Goal: Complete application form

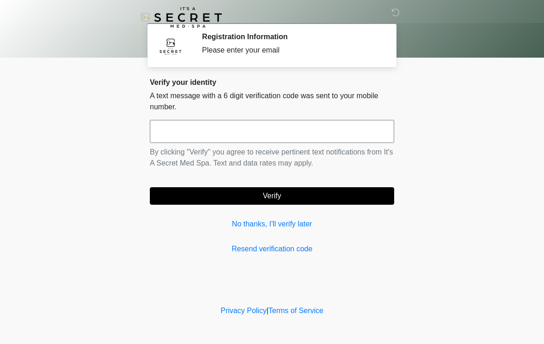
click at [284, 128] on input "text" at bounding box center [272, 131] width 244 height 23
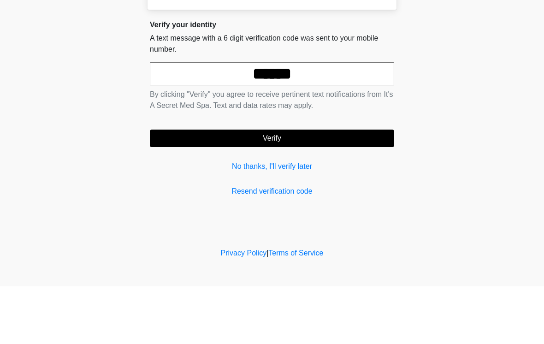
type input "******"
click at [279, 187] on button "Verify" at bounding box center [272, 196] width 244 height 18
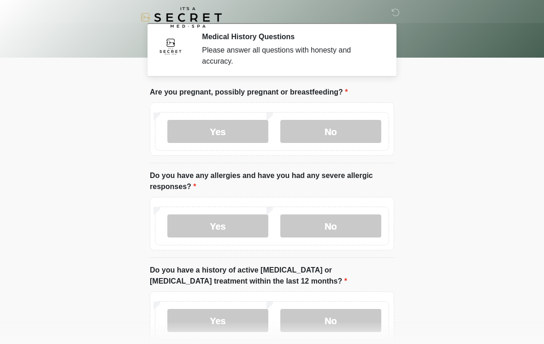
click at [333, 132] on label "No" at bounding box center [330, 131] width 101 height 23
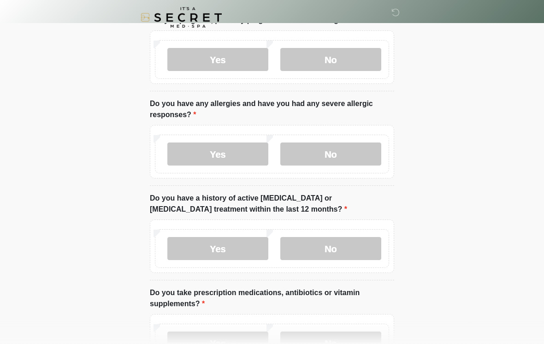
scroll to position [73, 0]
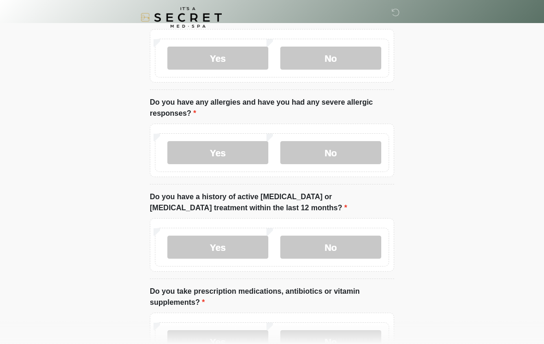
click at [223, 147] on label "Yes" at bounding box center [217, 152] width 101 height 23
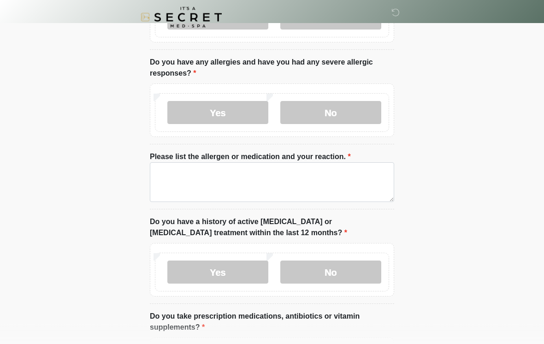
scroll to position [123, 0]
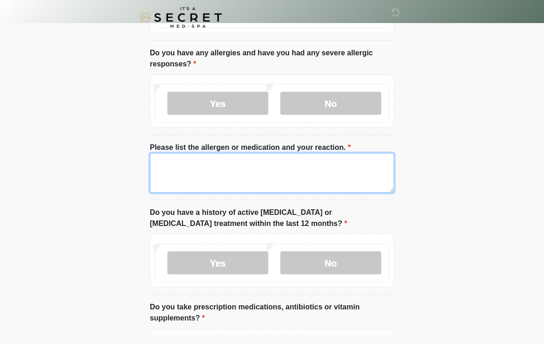
click at [312, 171] on textarea "Please list the allergen or medication and your reaction." at bounding box center [272, 173] width 244 height 40
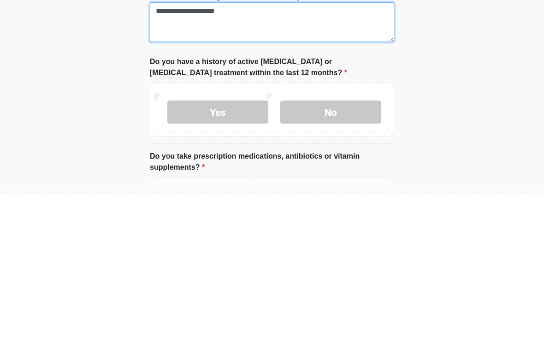
type textarea "**********"
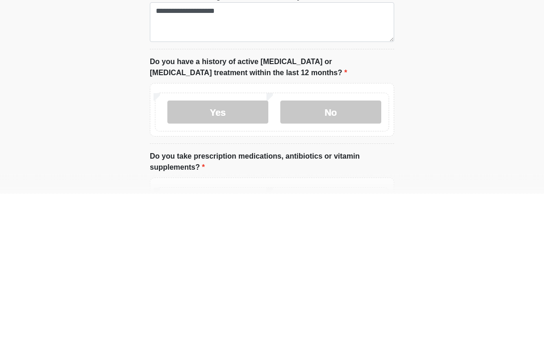
click at [329, 251] on label "No" at bounding box center [330, 262] width 101 height 23
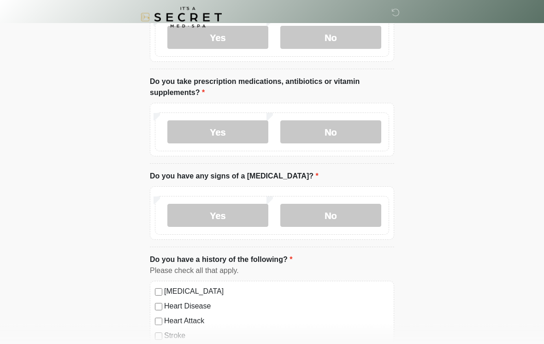
scroll to position [350, 0]
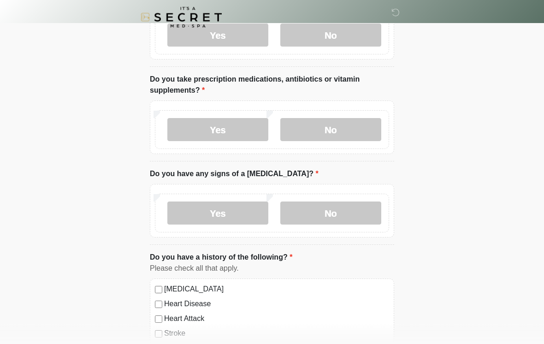
click at [339, 138] on label "No" at bounding box center [330, 129] width 101 height 23
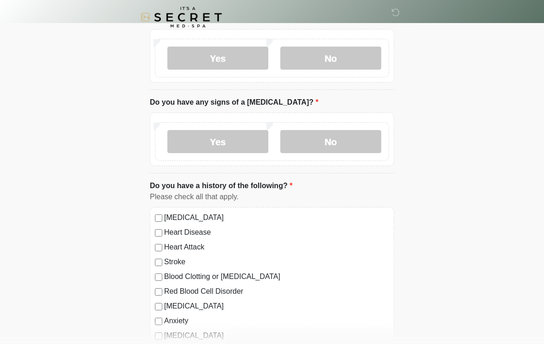
scroll to position [421, 0]
click at [336, 141] on label "No" at bounding box center [330, 141] width 101 height 23
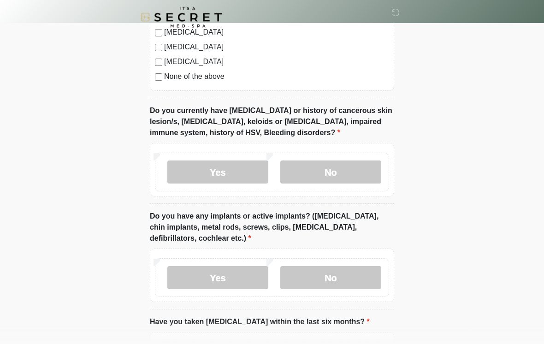
scroll to position [725, 0]
click at [333, 174] on label "No" at bounding box center [330, 171] width 101 height 23
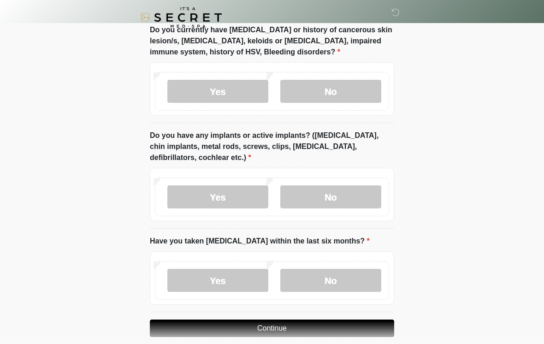
scroll to position [831, 0]
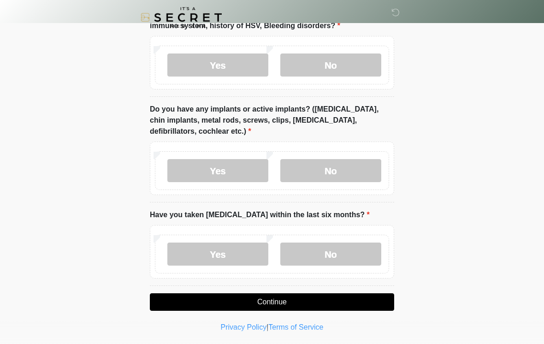
click at [228, 172] on label "Yes" at bounding box center [217, 170] width 101 height 23
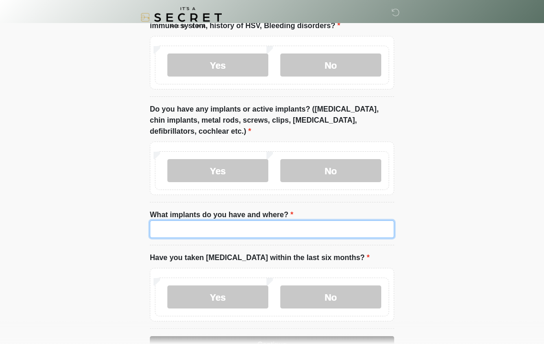
click at [344, 223] on input "What implants do you have and where?" at bounding box center [272, 229] width 244 height 18
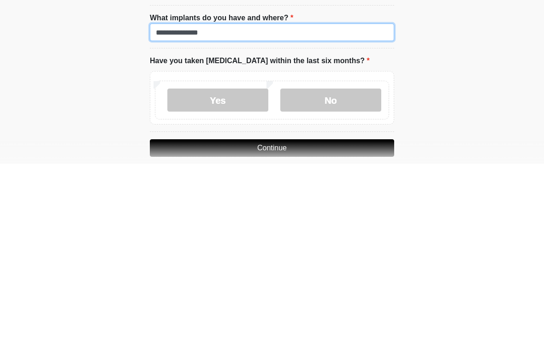
type input "**********"
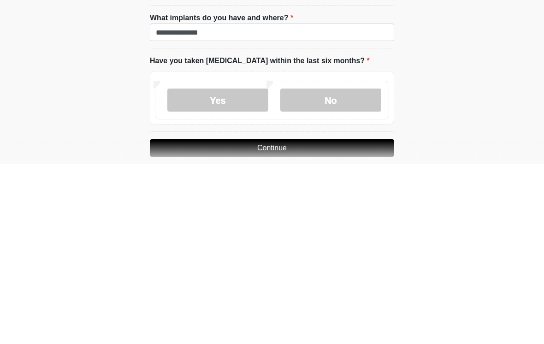
click at [344, 269] on label "No" at bounding box center [330, 280] width 101 height 23
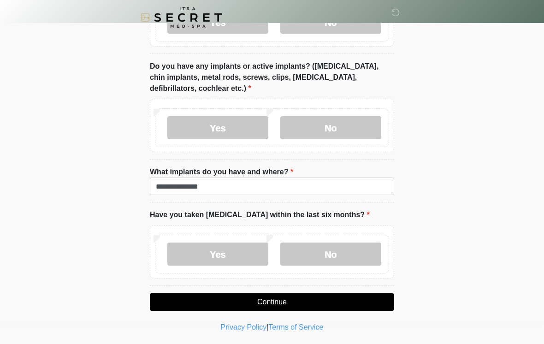
click at [287, 298] on button "Continue" at bounding box center [272, 302] width 244 height 18
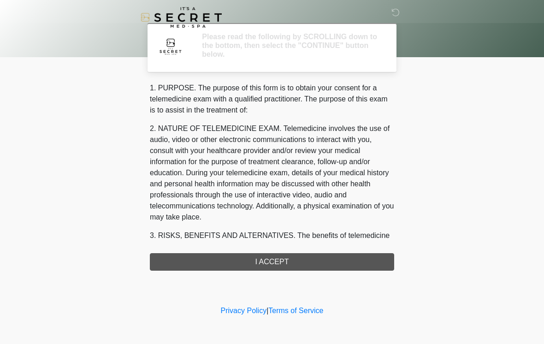
scroll to position [0, 0]
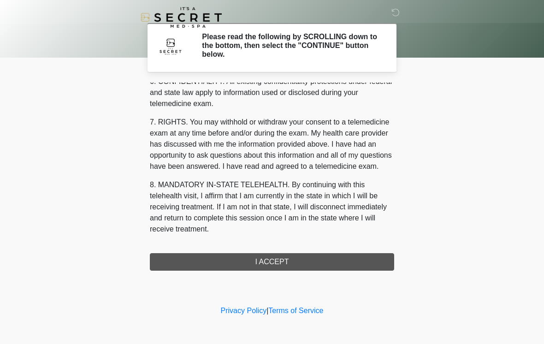
click at [285, 263] on div "1. PURPOSE. The purpose of this form is to obtain your consent for a telemedici…" at bounding box center [272, 176] width 244 height 188
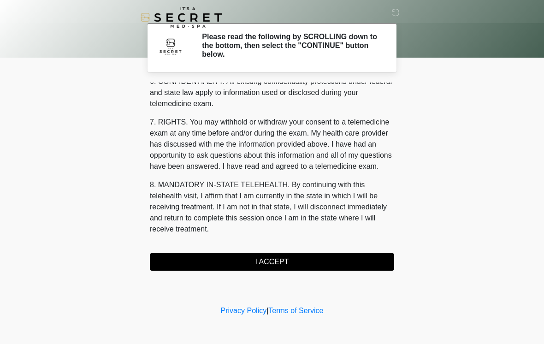
scroll to position [375, 0]
click at [288, 262] on button "I ACCEPT" at bounding box center [272, 262] width 244 height 18
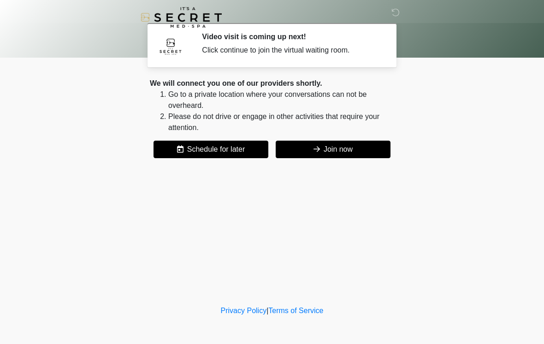
click at [350, 151] on button "Join now" at bounding box center [332, 149] width 115 height 18
